Goal: Use online tool/utility: Utilize a website feature to perform a specific function

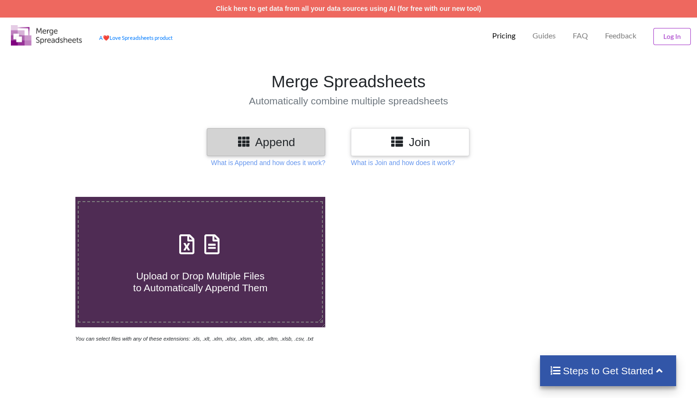
scroll to position [52, 0]
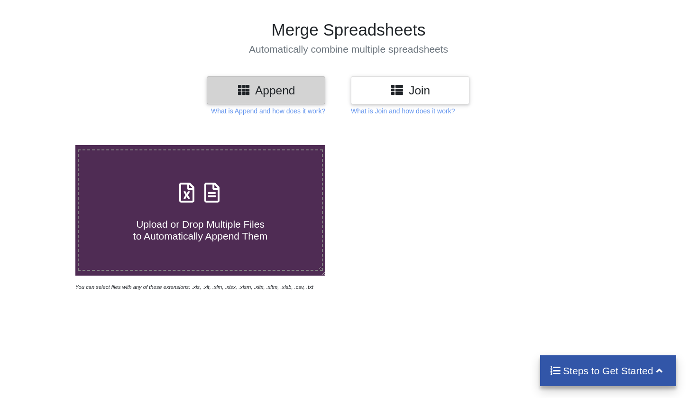
click at [173, 211] on h4 "Upload or Drop Multiple Files to Automatically Append Them" at bounding box center [200, 224] width 243 height 36
click at [47, 145] on input "Upload or Drop Multiple Files to Automatically Append Them" at bounding box center [47, 145] width 0 height 0
type input "C:\fakepath\1 AI-20250304-01200.xlsx"
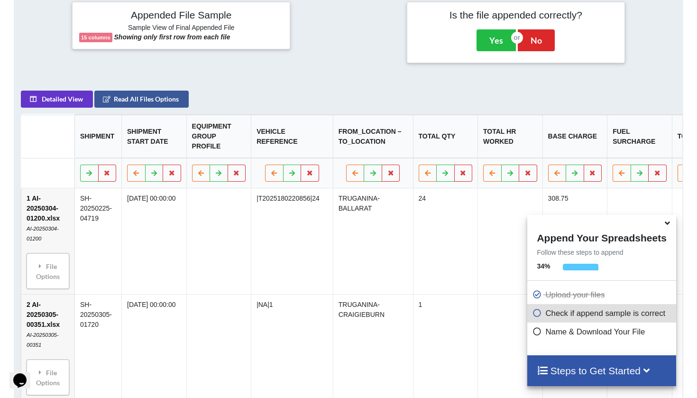
scroll to position [382, 0]
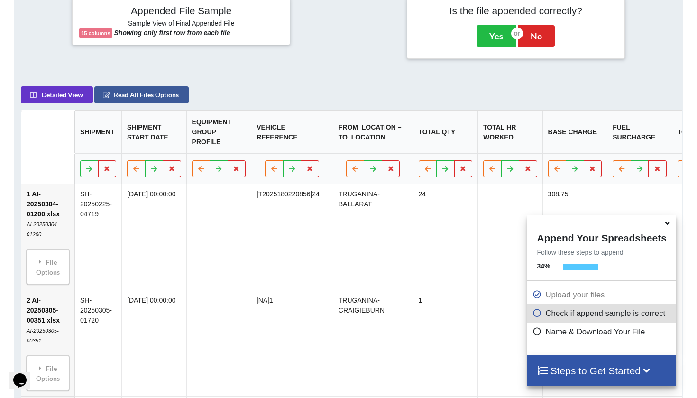
click at [668, 226] on icon at bounding box center [667, 221] width 10 height 9
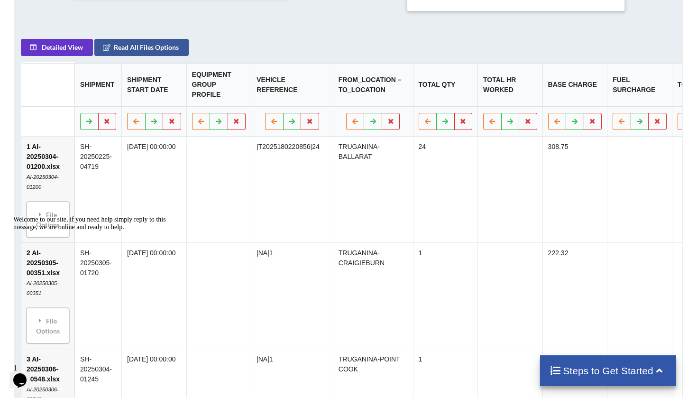
scroll to position [439, 0]
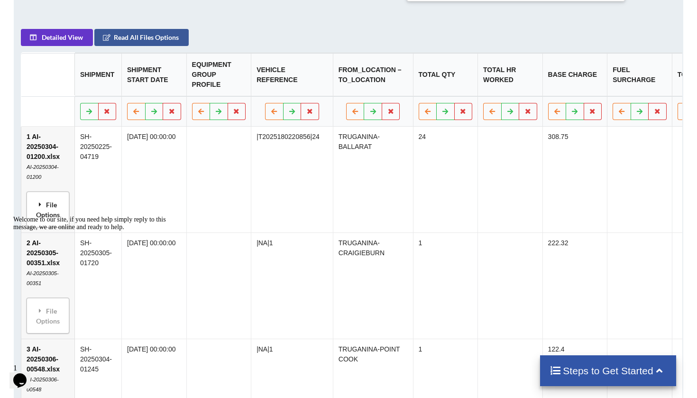
click at [41, 207] on icon at bounding box center [40, 203] width 9 height 7
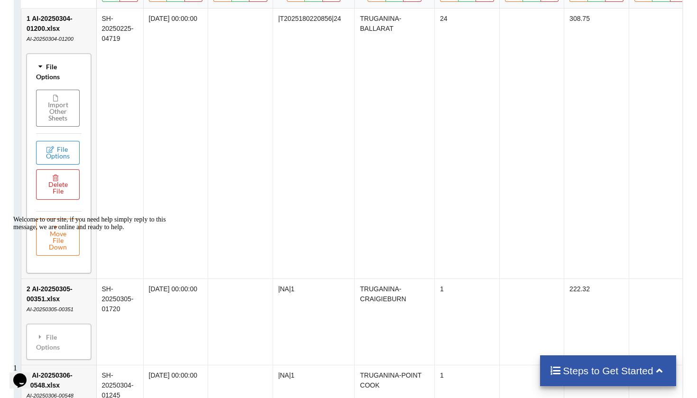
scroll to position [423, 0]
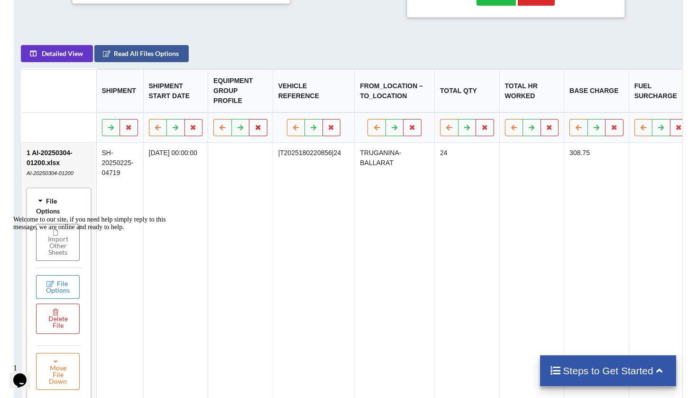
click at [263, 126] on button at bounding box center [258, 127] width 18 height 17
click at [206, 103] on button "Delete Column" at bounding box center [189, 103] width 63 height 17
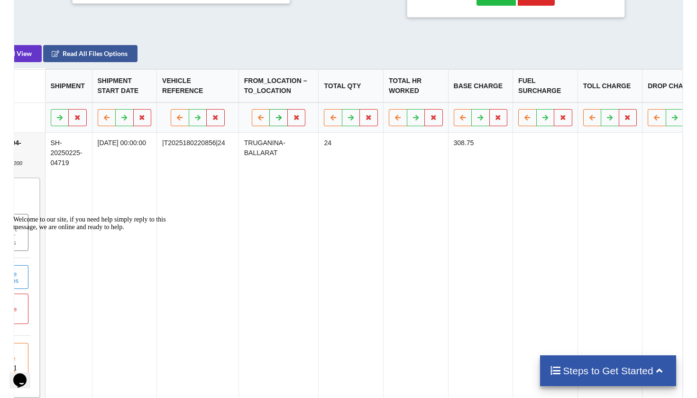
scroll to position [0, 84]
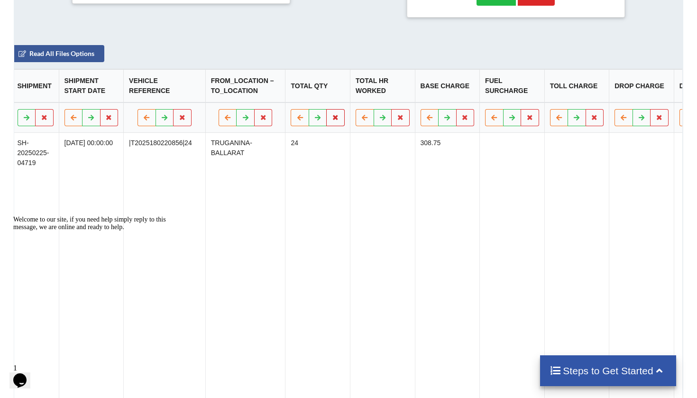
click at [326, 126] on button at bounding box center [335, 117] width 18 height 17
click at [251, 102] on button "Delete Column" at bounding box center [251, 103] width 63 height 17
click at [326, 126] on button at bounding box center [335, 117] width 18 height 17
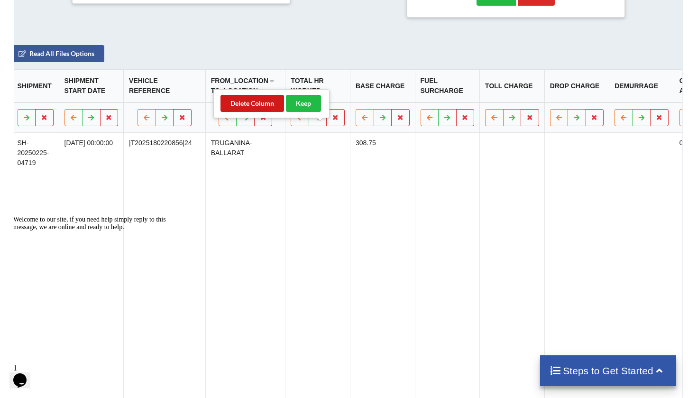
click at [238, 105] on button "Delete Column" at bounding box center [251, 103] width 63 height 17
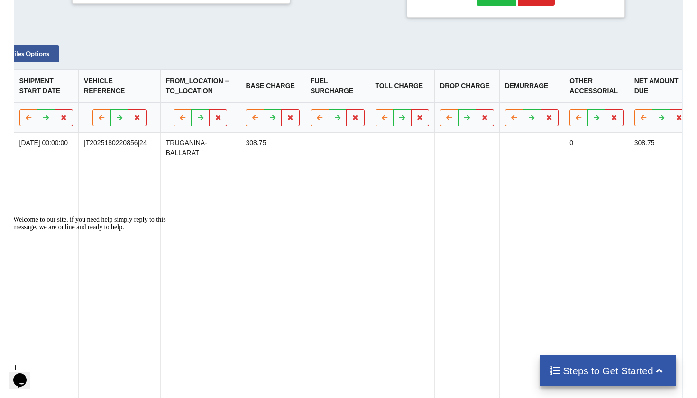
scroll to position [0, 132]
click at [344, 126] on button at bounding box center [353, 117] width 18 height 17
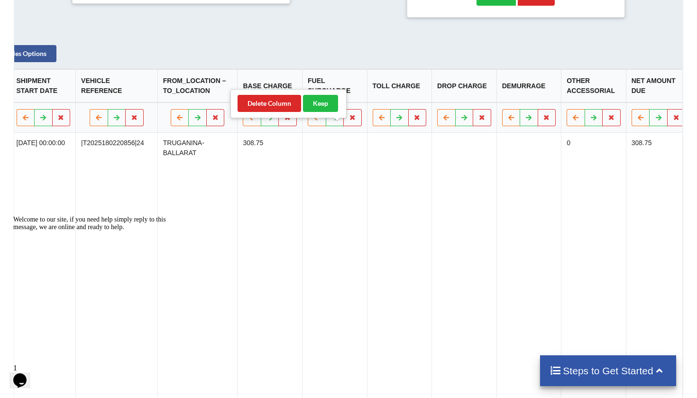
click at [261, 112] on div "Delete Column Keep" at bounding box center [288, 103] width 116 height 29
click at [268, 108] on button "Delete Column" at bounding box center [268, 103] width 63 height 17
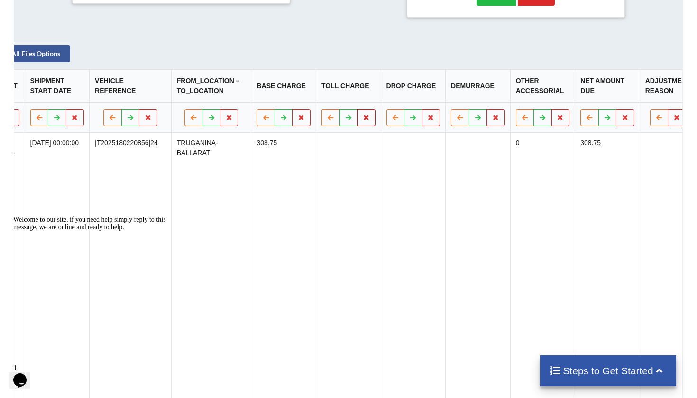
click at [357, 126] on button at bounding box center [366, 117] width 18 height 17
click at [269, 100] on button "Delete Column" at bounding box center [282, 103] width 63 height 17
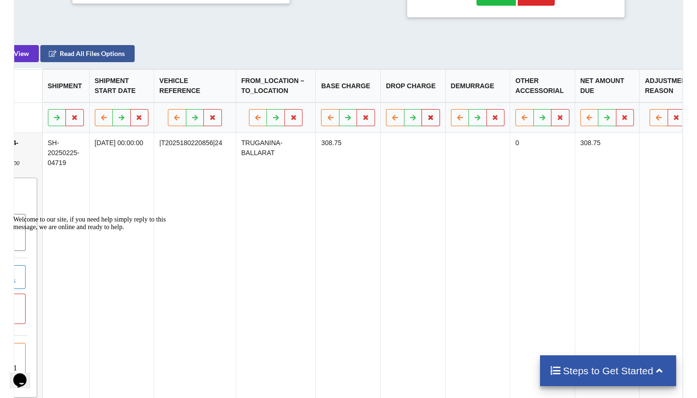
click at [427, 120] on icon at bounding box center [431, 117] width 8 height 6
click at [365, 110] on button "Delete Column" at bounding box center [347, 103] width 63 height 17
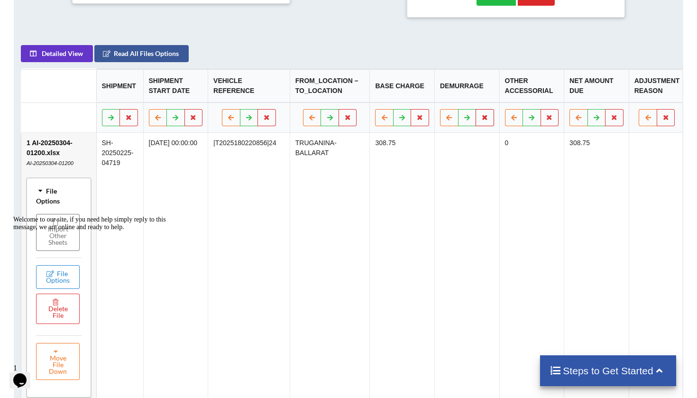
click at [481, 126] on button at bounding box center [485, 117] width 18 height 17
click at [409, 101] on button "Delete Column" at bounding box center [405, 98] width 63 height 17
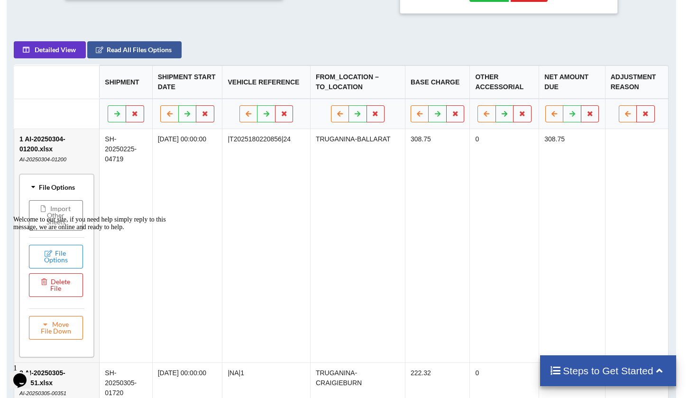
scroll to position [429, 7]
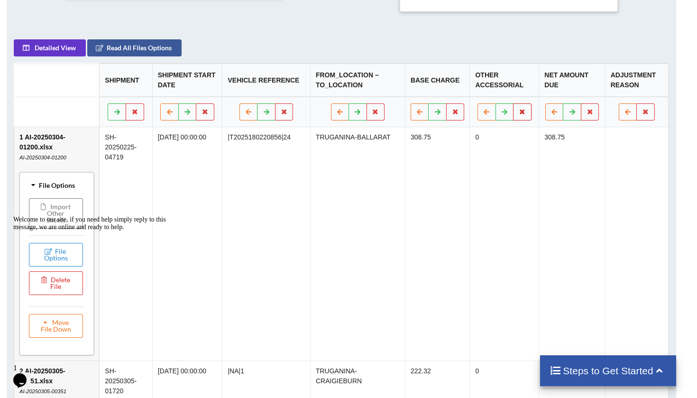
click at [532, 113] on button at bounding box center [522, 111] width 18 height 17
click at [463, 87] on button "Delete Column" at bounding box center [463, 92] width 63 height 17
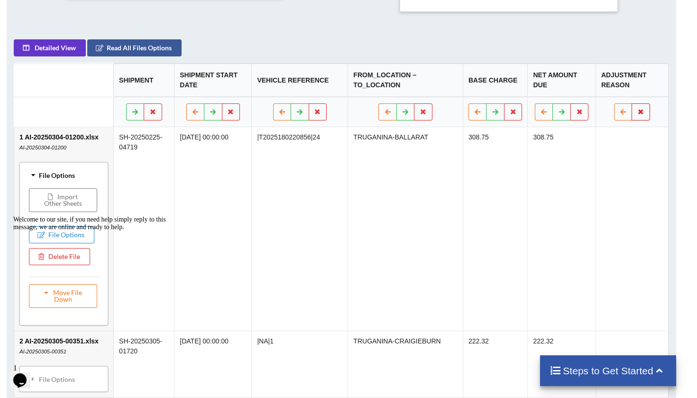
click at [648, 120] on button at bounding box center [641, 111] width 18 height 17
click at [561, 99] on button "Delete Column" at bounding box center [572, 92] width 63 height 17
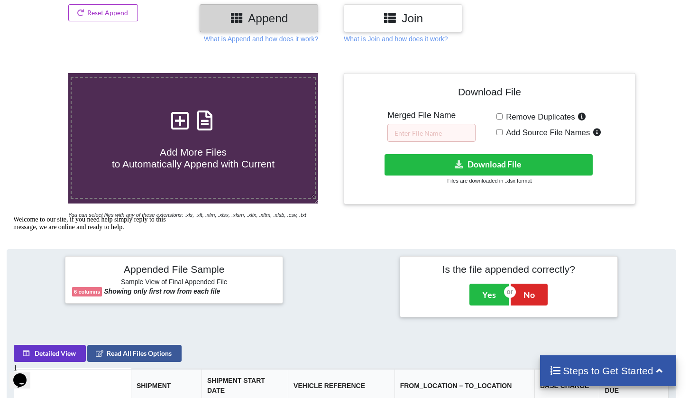
scroll to position [132, 7]
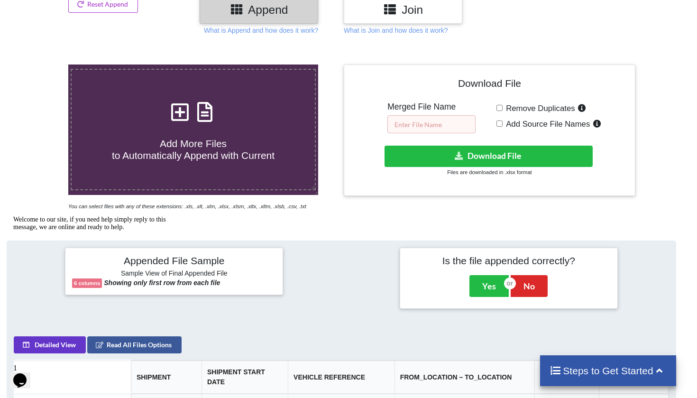
click at [451, 130] on input "text" at bounding box center [431, 124] width 88 height 18
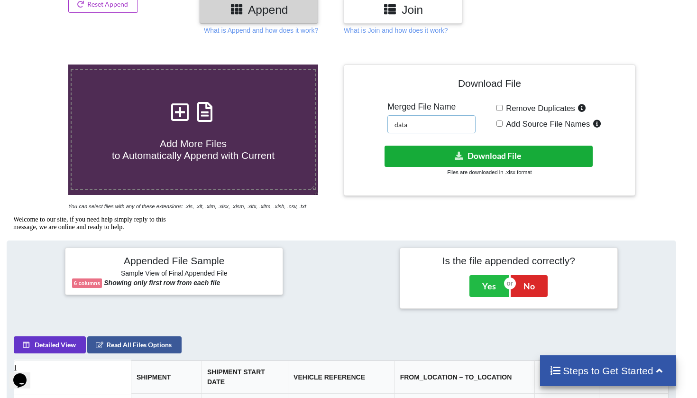
type input "data"
click at [498, 156] on button "Download File" at bounding box center [488, 155] width 208 height 21
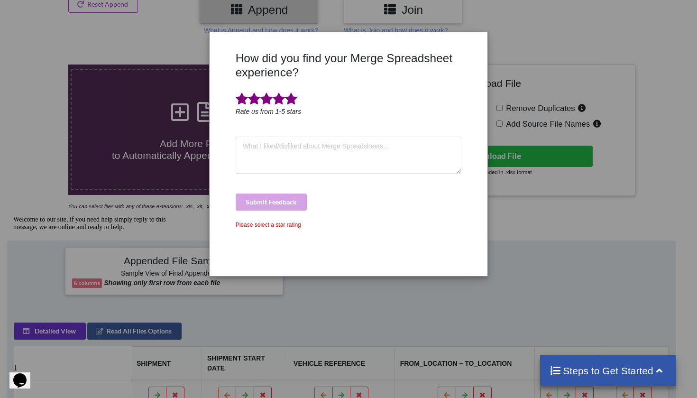
click at [294, 101] on span at bounding box center [291, 98] width 12 height 13
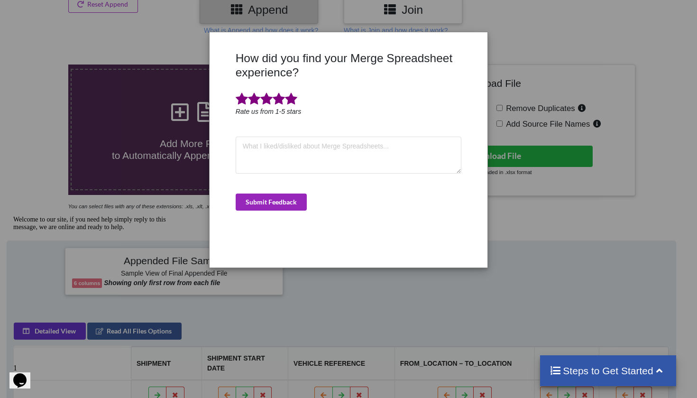
click at [294, 198] on button "Submit Feedback" at bounding box center [271, 201] width 71 height 17
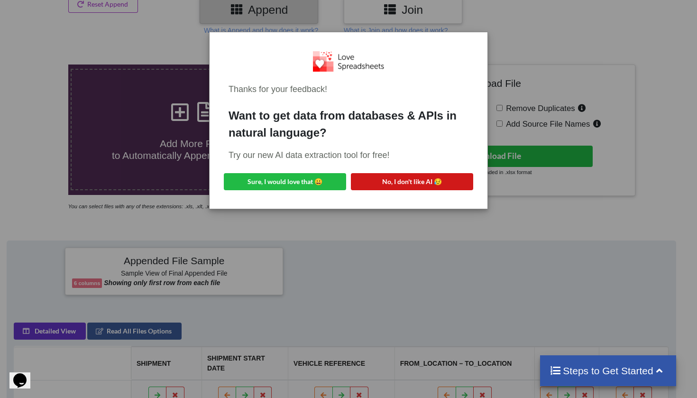
click at [420, 186] on button "No, I don't like AI 😥" at bounding box center [412, 181] width 122 height 17
